Goal: Task Accomplishment & Management: Manage account settings

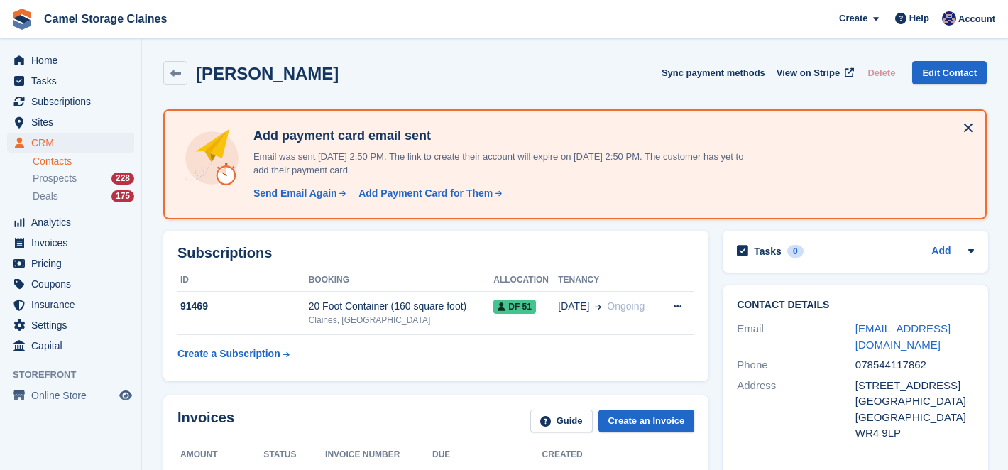
scroll to position [366, 0]
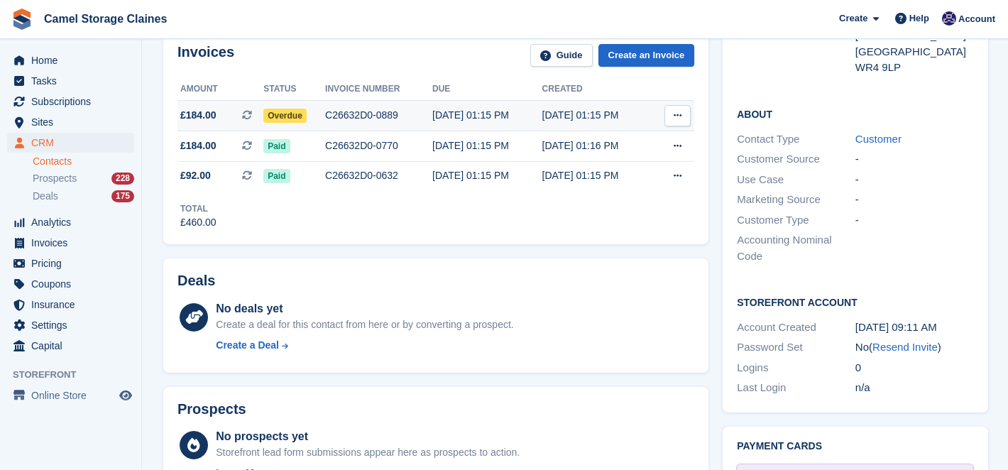
click at [669, 113] on button at bounding box center [677, 115] width 26 height 21
click at [431, 109] on div "C26632D0-0889" at bounding box center [378, 115] width 107 height 15
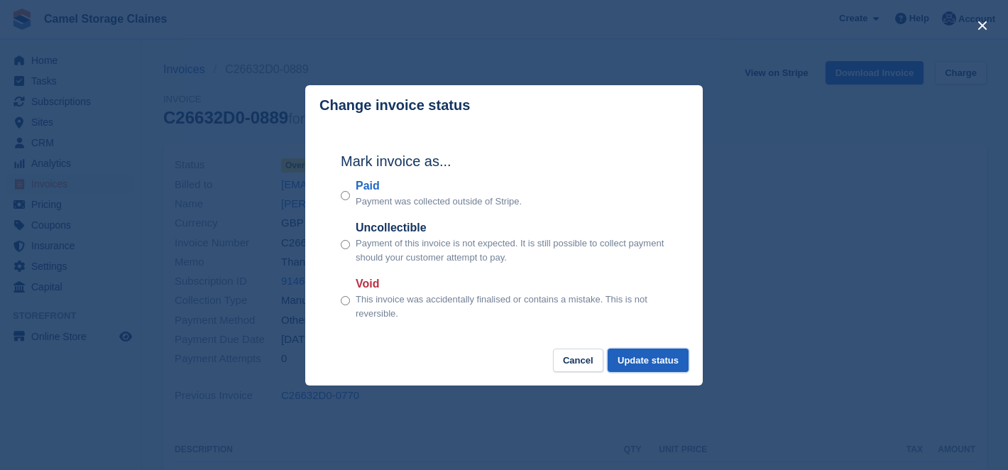
click at [624, 359] on button "Update status" at bounding box center [648, 359] width 81 height 23
